Goal: Task Accomplishment & Management: Complete application form

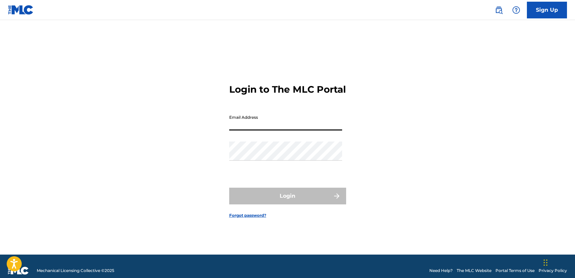
click at [257, 130] on input "Email Address" at bounding box center [285, 120] width 113 height 19
type input "[EMAIL_ADDRESS][DOMAIN_NAME]"
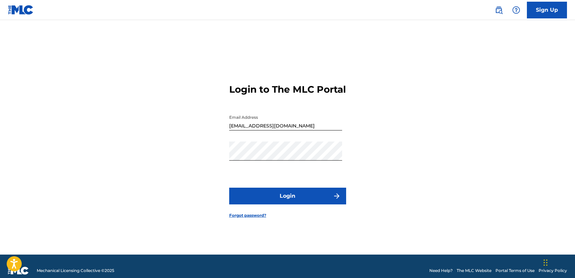
click at [270, 204] on button "Login" at bounding box center [287, 195] width 117 height 17
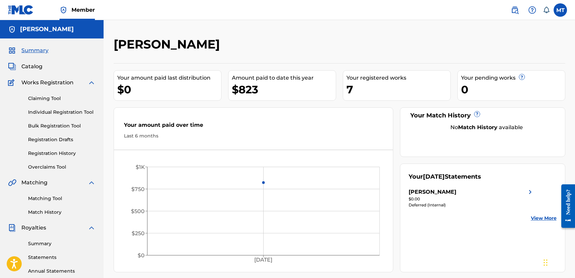
click at [65, 113] on link "Individual Registration Tool" at bounding box center [61, 112] width 67 height 7
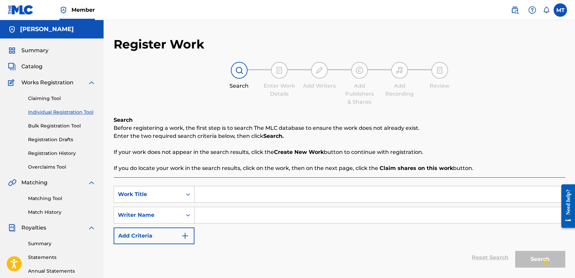
click at [227, 175] on div "Search Before registering a work, the first step is to search The MLC database …" at bounding box center [340, 201] width 452 height 171
click at [227, 215] on input "Search Form" at bounding box center [379, 215] width 370 height 16
click at [228, 206] on div "SearchWithCriteria2e497d8c-037d-46c3-9c4b-f25c49fd8e95 Work Title SearchWithCri…" at bounding box center [340, 215] width 452 height 58
click at [228, 194] on input "Search Form" at bounding box center [379, 194] width 370 height 16
click at [51, 95] on link "Claiming Tool" at bounding box center [61, 98] width 67 height 7
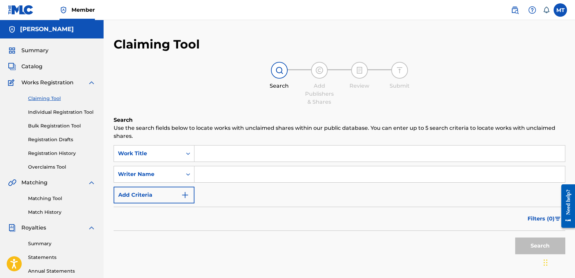
click at [217, 160] on input "Search Form" at bounding box center [379, 153] width 370 height 16
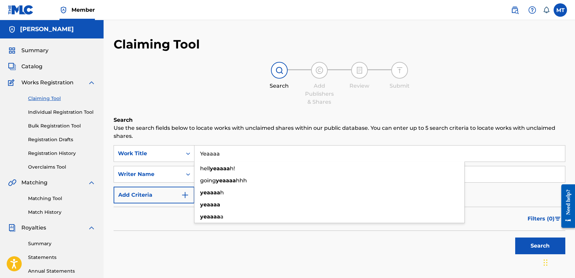
type input "Yeaaaa"
click at [228, 137] on p "Use the search fields below to locate works with unclaimed shares within our pu…" at bounding box center [340, 132] width 452 height 16
click at [217, 181] on input "Search Form" at bounding box center [379, 174] width 370 height 16
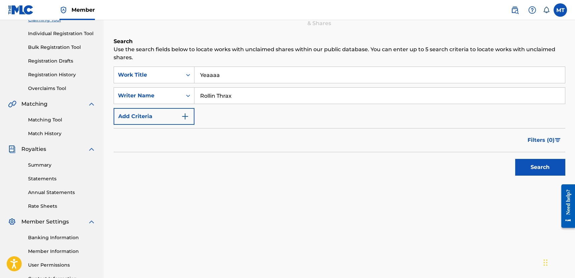
scroll to position [88, 0]
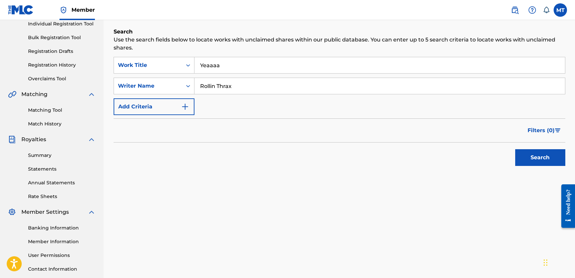
click at [547, 155] on button "Search" at bounding box center [540, 157] width 50 height 17
click at [240, 88] on input "Rollin Thrax" at bounding box center [379, 86] width 370 height 16
click at [218, 86] on input "Rollin Thrax" at bounding box center [379, 86] width 370 height 16
click at [543, 157] on button "Search" at bounding box center [540, 157] width 50 height 17
click at [217, 86] on input "RollinThrax" at bounding box center [379, 86] width 370 height 16
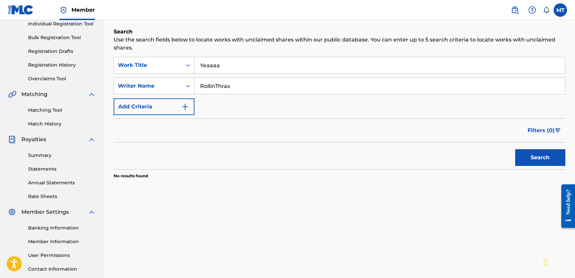
click at [216, 85] on input "RollinThrax" at bounding box center [379, 86] width 370 height 16
type input "Rollin Thrax"
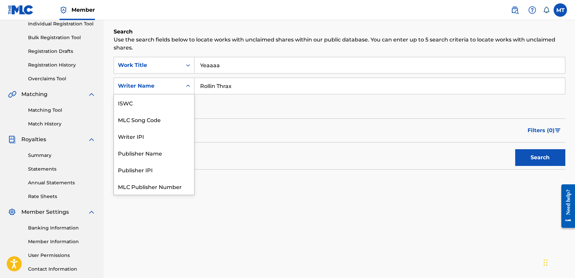
click at [168, 88] on div "Writer Name" at bounding box center [148, 86] width 60 height 8
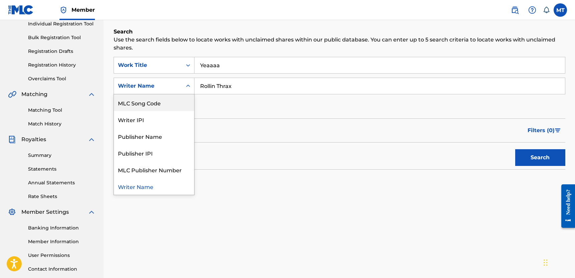
click at [163, 90] on div "Writer Name" at bounding box center [148, 86] width 60 height 8
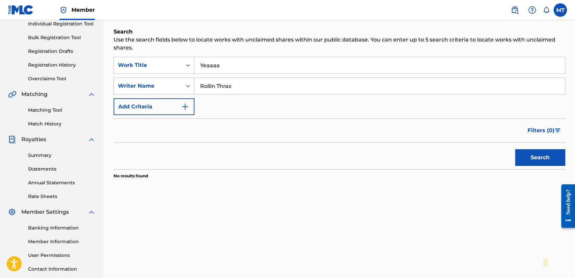
drag, startPoint x: 243, startPoint y: 86, endPoint x: 182, endPoint y: 81, distance: 61.6
click at [182, 84] on div "SearchWithCriteria64150756-d7d6-429e-9b76-13ec6f7d44b2 Writer Name [PERSON_NAME]" at bounding box center [340, 85] width 452 height 17
type input "[PERSON_NAME]"
click at [515, 149] on button "Search" at bounding box center [540, 157] width 50 height 17
click at [205, 134] on div "Filters ( 0 )" at bounding box center [340, 130] width 452 height 24
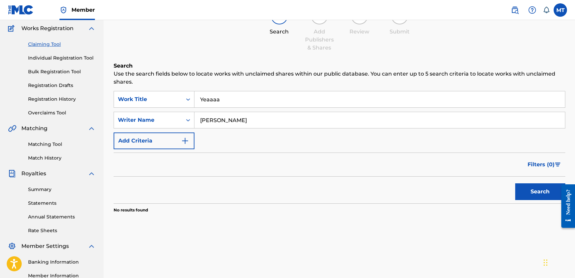
scroll to position [0, 0]
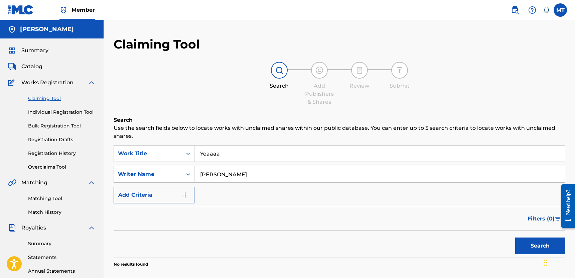
click at [70, 110] on link "Individual Registration Tool" at bounding box center [61, 112] width 67 height 7
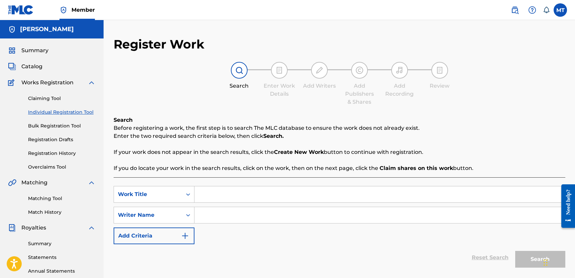
click at [54, 97] on link "Claiming Tool" at bounding box center [61, 98] width 67 height 7
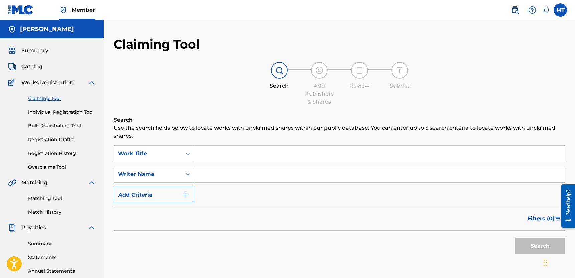
click at [59, 109] on link "Individual Registration Tool" at bounding box center [61, 112] width 67 height 7
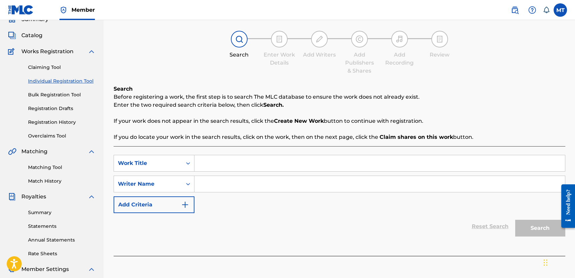
scroll to position [33, 0]
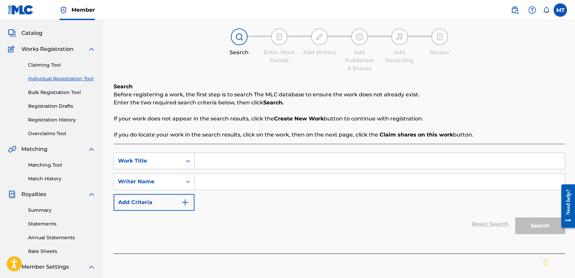
click at [64, 78] on link "Individual Registration Tool" at bounding box center [61, 78] width 67 height 7
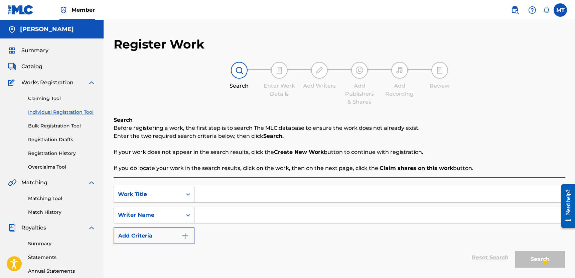
click at [228, 197] on input "Search Form" at bounding box center [379, 194] width 370 height 16
type input "Yeaaaa"
click at [250, 219] on input "Search Form" at bounding box center [379, 215] width 370 height 16
click at [156, 225] on div "SearchWithCriteria2e497d8c-037d-46c3-9c4b-f25c49fd8e95 Work Title Yeaaaa Search…" at bounding box center [340, 215] width 452 height 58
click at [156, 238] on button "Add Criteria" at bounding box center [154, 235] width 81 height 17
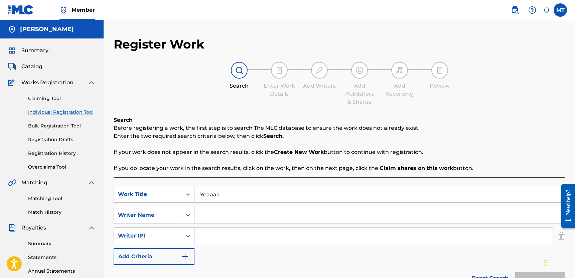
click at [171, 229] on div "Writer IPI" at bounding box center [148, 235] width 68 height 13
